Goal: Information Seeking & Learning: Learn about a topic

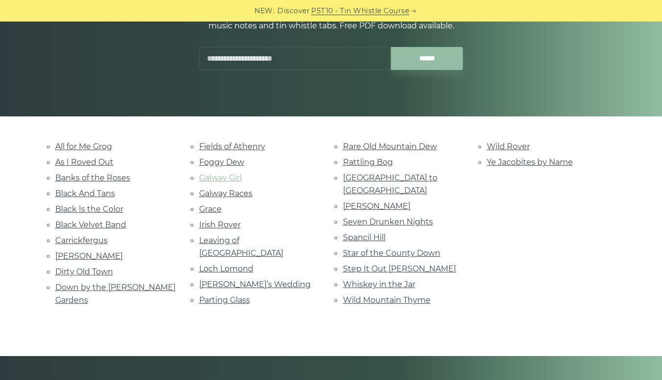
click at [213, 180] on link "Galway Girl" at bounding box center [220, 177] width 43 height 9
click at [214, 222] on link "Irish Rover" at bounding box center [220, 224] width 42 height 9
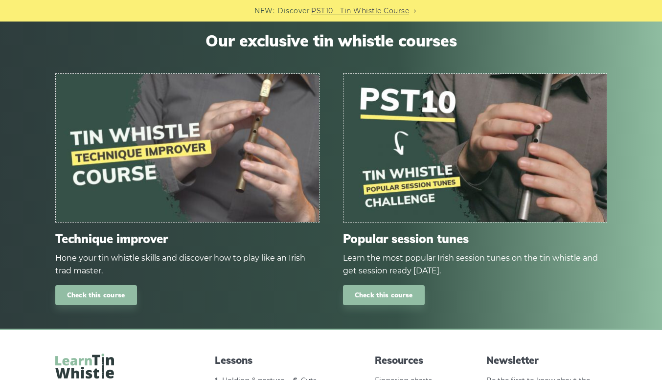
scroll to position [485, 0]
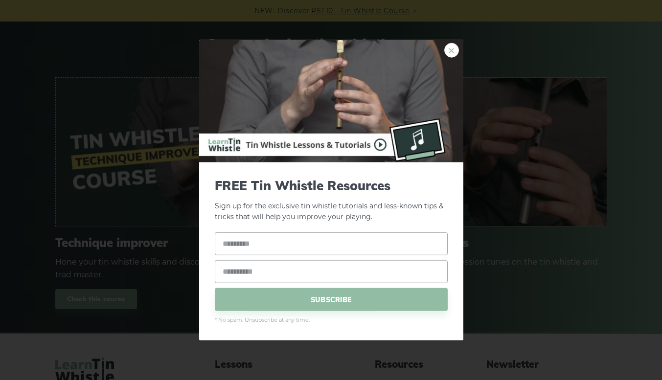
click at [447, 51] on link "×" at bounding box center [451, 50] width 15 height 15
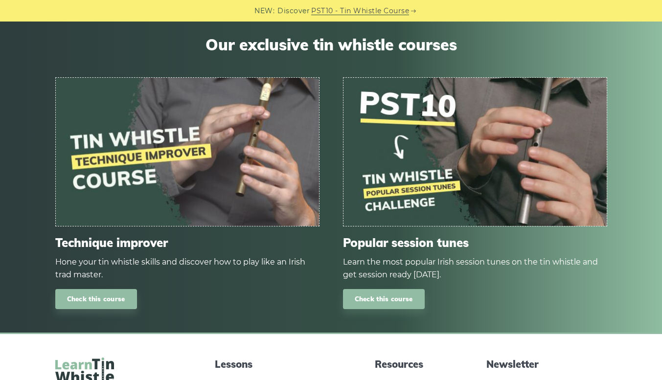
scroll to position [529, 0]
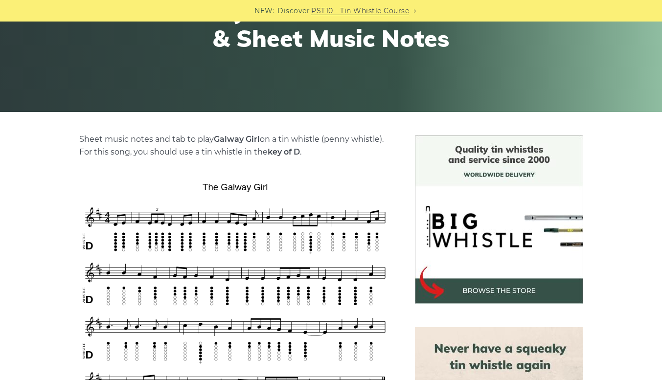
scroll to position [223, 0]
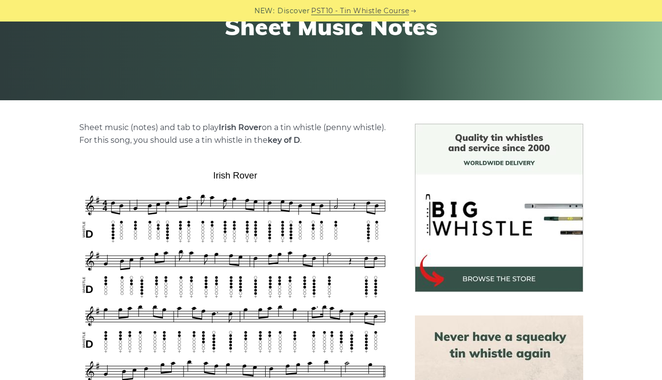
scroll to position [159, 0]
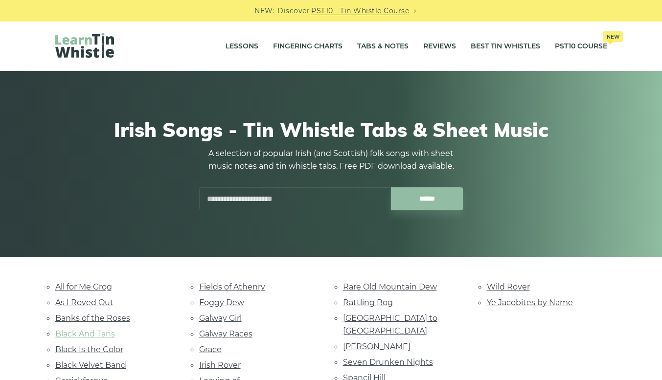
click at [83, 333] on link "Black And Tans" at bounding box center [85, 333] width 60 height 9
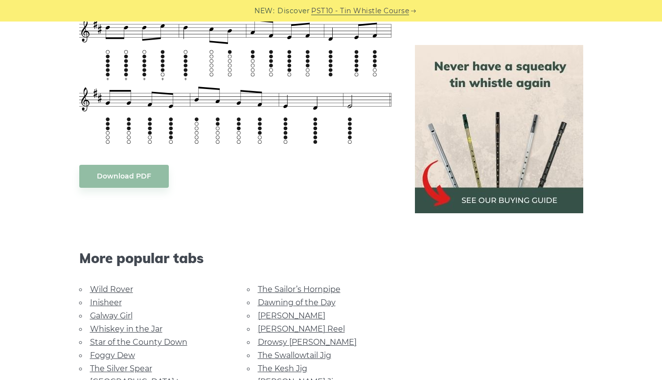
scroll to position [550, 0]
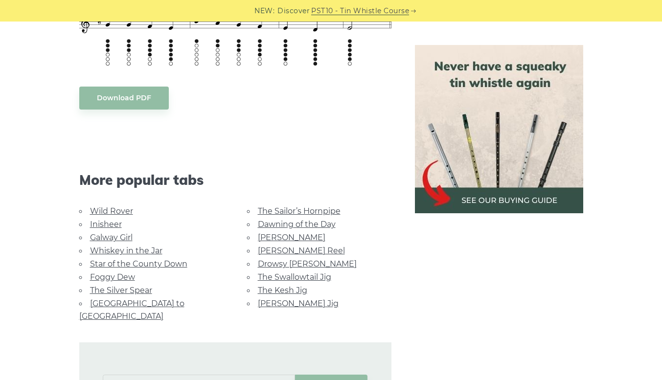
click at [120, 255] on link "Whiskey in the Jar" at bounding box center [126, 250] width 72 height 9
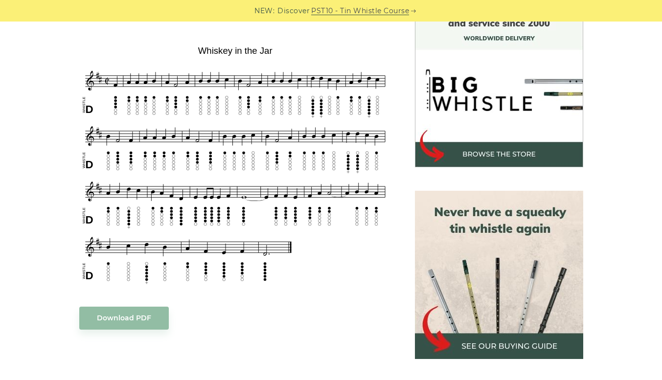
scroll to position [268, 0]
